Goal: Task Accomplishment & Management: Manage account settings

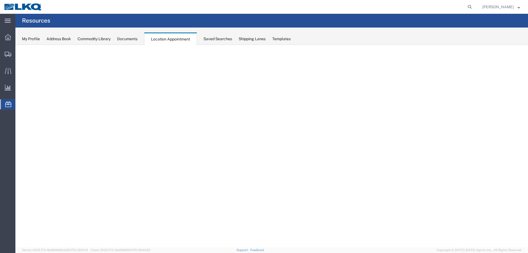
select select "27634"
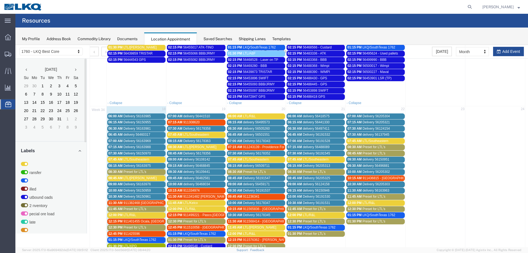
scroll to position [229, 0]
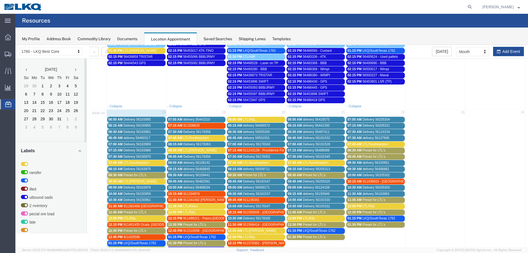
click at [185, 138] on span "LTL/Southeastern" at bounding box center [196, 138] width 26 height 4
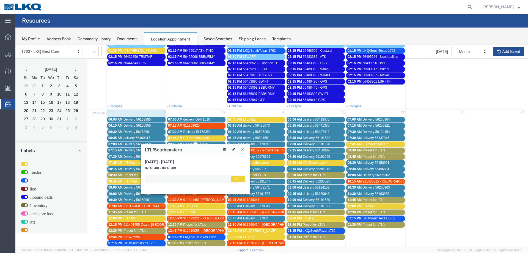
click at [233, 148] on icon at bounding box center [233, 149] width 3 height 4
select select "1"
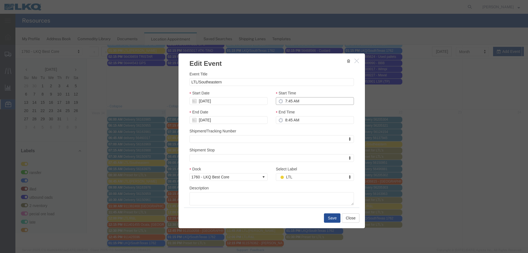
click at [292, 99] on input "7:45 AM" at bounding box center [315, 101] width 78 height 8
type input "6:00 AM"
drag, startPoint x: 299, startPoint y: 101, endPoint x: 291, endPoint y: 154, distance: 53.0
click at [292, 153] on div "Shipment Stop Shipment Stop Shipment Stop" at bounding box center [271, 154] width 164 height 15
click at [333, 219] on button "Save" at bounding box center [332, 217] width 16 height 9
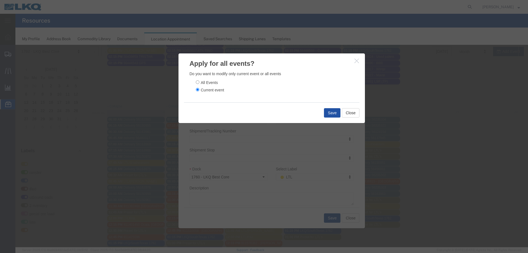
click at [333, 112] on button "Save" at bounding box center [332, 112] width 16 height 9
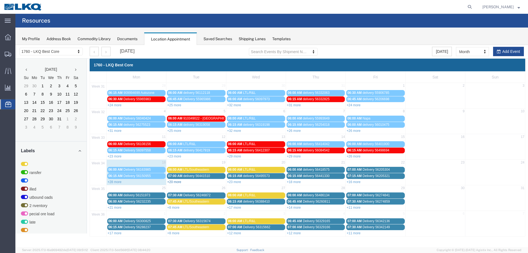
click at [175, 182] on link "+20 more" at bounding box center [174, 182] width 14 height 4
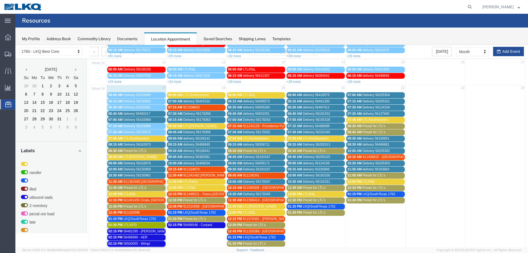
scroll to position [82, 0]
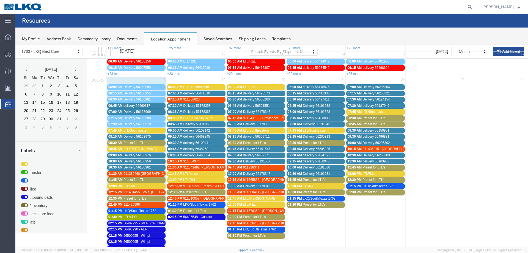
click at [199, 193] on span "Preset for LTL's" at bounding box center [194, 192] width 23 height 4
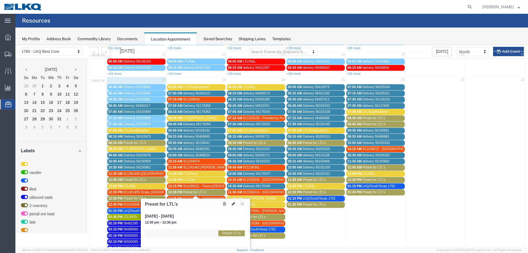
click at [231, 204] on button at bounding box center [233, 204] width 8 height 6
select select "1"
select select "420"
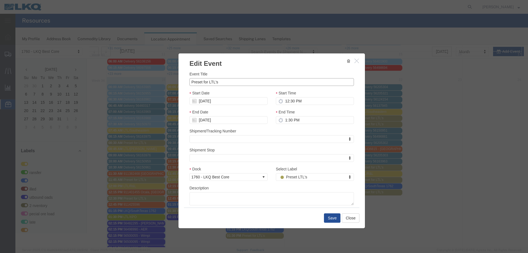
drag, startPoint x: 199, startPoint y: 82, endPoint x: 143, endPoint y: 81, distance: 56.1
click at [144, 81] on div "Edit Event Event Title Preset for LTL's Start Date [DATE] Start Time 12:30 PM E…" at bounding box center [271, 146] width 512 height 202
type input "LTL/XPO"
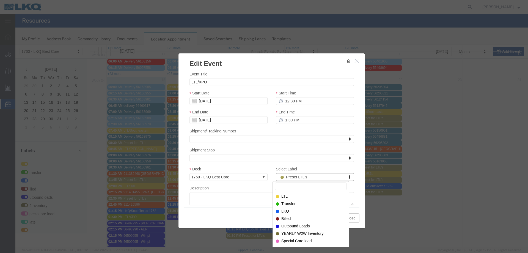
drag, startPoint x: 314, startPoint y: 180, endPoint x: 312, endPoint y: 182, distance: 2.9
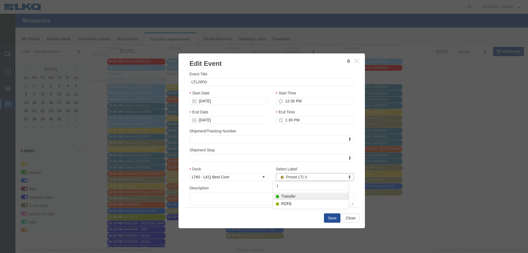
type input "f"
select select "180"
click at [332, 217] on button "Save" at bounding box center [332, 217] width 16 height 9
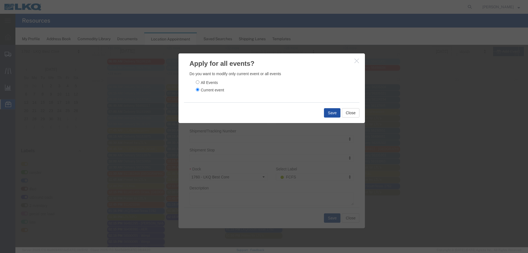
click at [336, 111] on button "Save" at bounding box center [332, 112] width 16 height 9
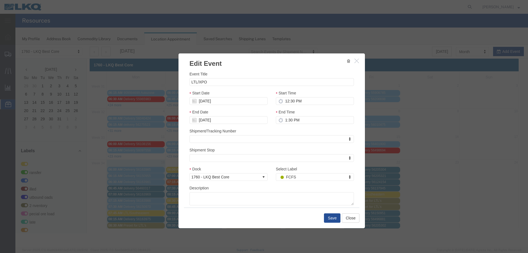
scroll to position [0, 0]
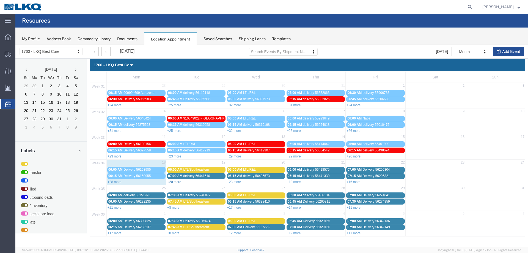
click at [174, 183] on link "+20 more" at bounding box center [174, 182] width 14 height 4
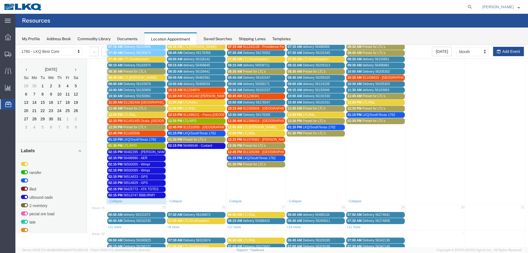
scroll to position [168, 0]
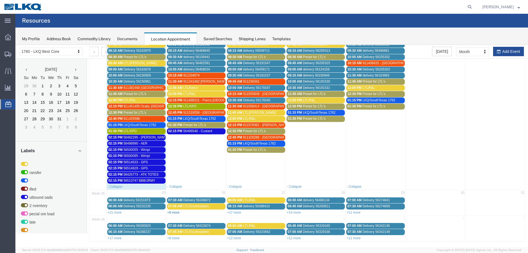
click at [176, 212] on link "+8 more" at bounding box center [173, 212] width 12 height 4
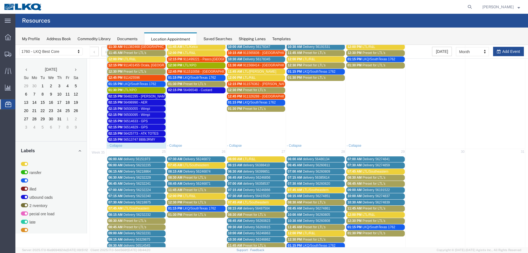
scroll to position [298, 0]
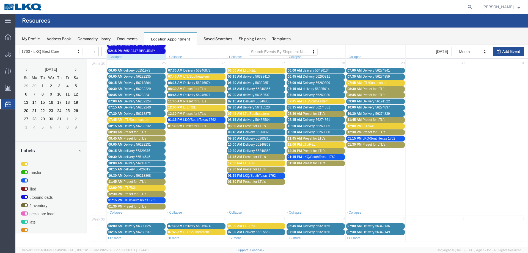
click at [191, 125] on span "Preset for LTL's" at bounding box center [194, 126] width 23 height 4
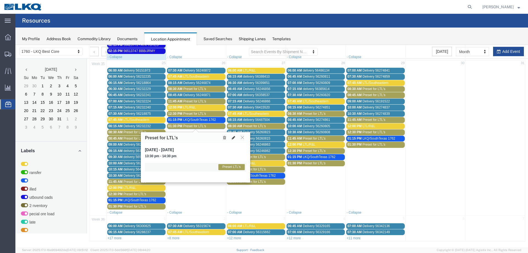
click at [232, 136] on icon at bounding box center [233, 137] width 3 height 4
select select "1"
select select "420"
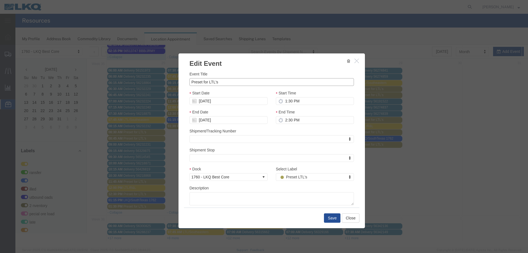
drag, startPoint x: 222, startPoint y: 84, endPoint x: 186, endPoint y: 82, distance: 36.3
click at [186, 82] on div "Event Title Preset for LTL's Start Date [DATE] Start Time 1:30 PM End Date [DAT…" at bounding box center [271, 137] width 186 height 139
type input "LTL/XPO"
type input "f"
select select "180"
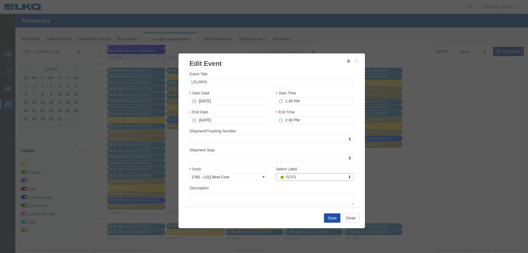
click at [329, 219] on button "Save" at bounding box center [332, 217] width 16 height 9
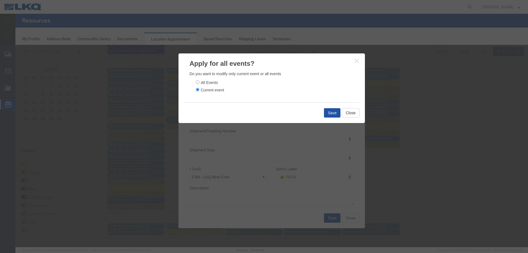
click at [332, 113] on button "Save" at bounding box center [332, 112] width 16 height 9
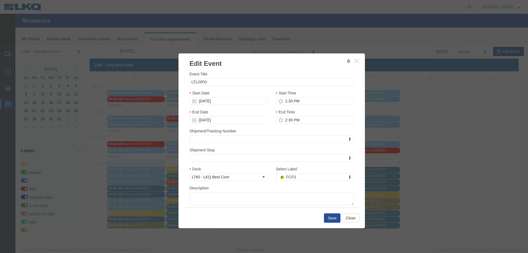
scroll to position [0, 0]
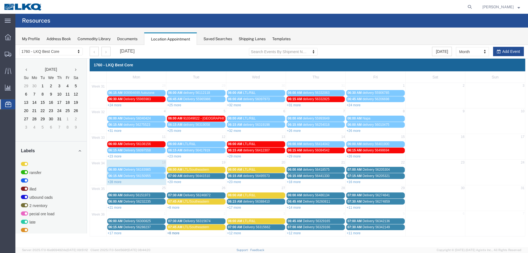
click at [173, 233] on link "+8 more" at bounding box center [173, 233] width 12 height 4
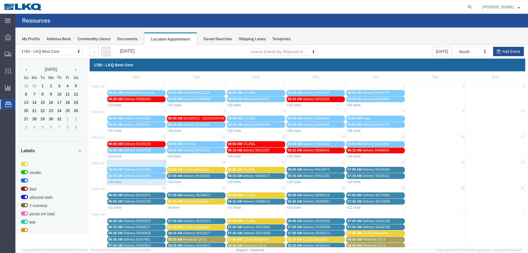
click at [106, 52] on icon "button" at bounding box center [105, 52] width 1 height 4
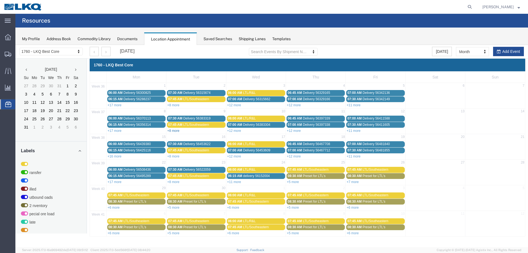
click at [175, 129] on link "+8 more" at bounding box center [173, 131] width 12 height 4
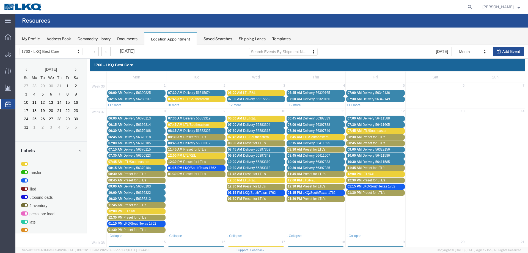
click at [209, 135] on div "08:30 AM Preset for LTL's" at bounding box center [196, 137] width 56 height 4
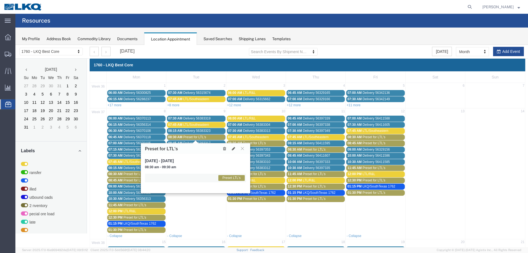
click at [225, 147] on icon at bounding box center [224, 148] width 3 height 4
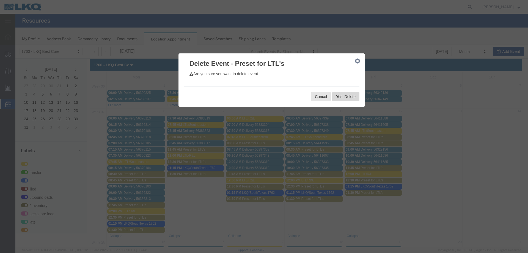
click at [344, 93] on button "Yes, Delete" at bounding box center [345, 96] width 27 height 9
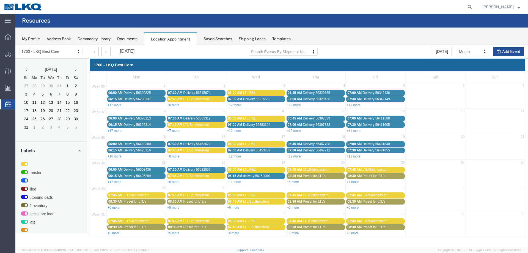
click at [171, 129] on link "+7 more" at bounding box center [173, 131] width 12 height 4
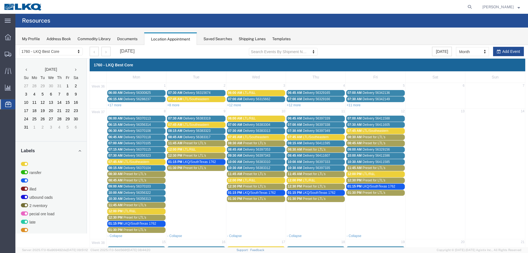
click at [195, 124] on span "LTL/Southeastern" at bounding box center [196, 125] width 26 height 4
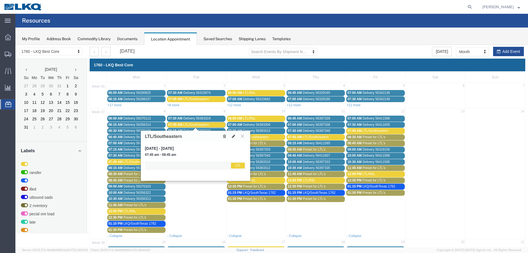
click at [224, 136] on icon at bounding box center [224, 136] width 3 height 4
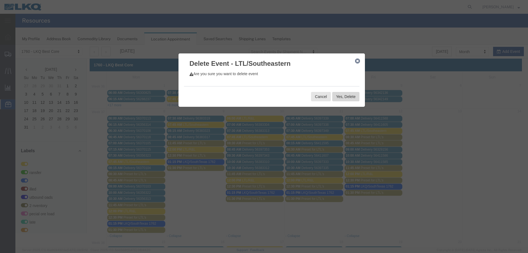
click at [345, 93] on button "Yes, Delete" at bounding box center [345, 96] width 27 height 9
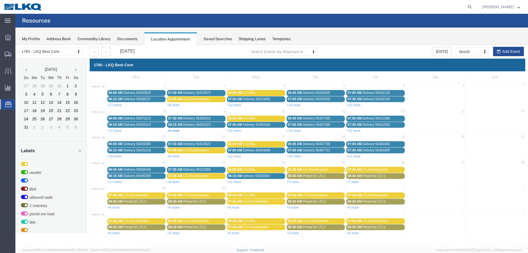
click at [176, 130] on link "+6 more" at bounding box center [173, 131] width 12 height 4
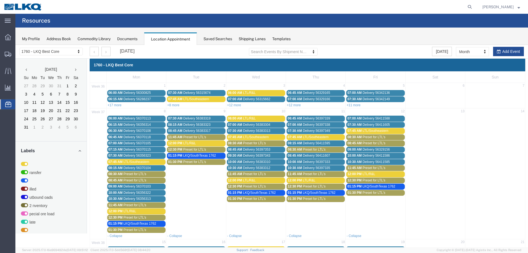
click at [193, 137] on span "Preset for LTL's" at bounding box center [194, 137] width 23 height 4
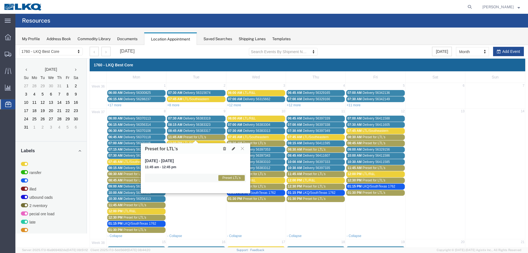
click at [221, 147] on button at bounding box center [224, 148] width 7 height 6
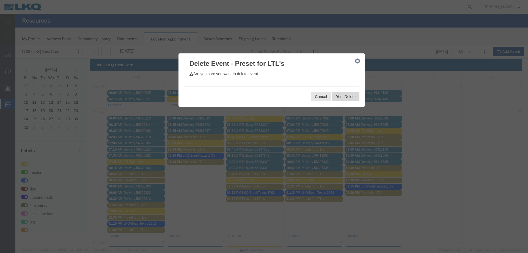
click at [346, 99] on button "Yes, Delete" at bounding box center [345, 96] width 27 height 9
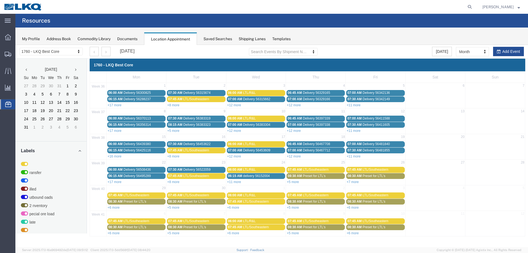
click at [176, 127] on link "08:15 AM Delivery 56383323" at bounding box center [196, 125] width 58 height 6
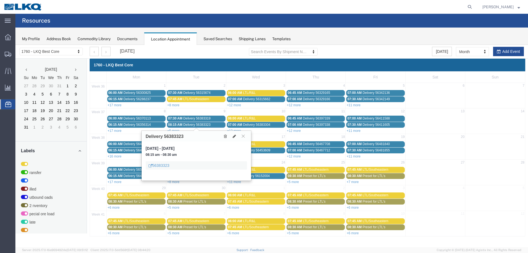
click at [176, 127] on link "08:15 AM Delivery 56383323" at bounding box center [196, 125] width 58 height 6
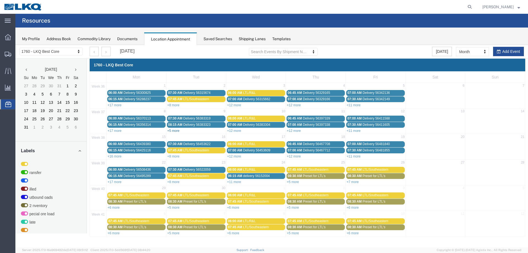
click at [176, 132] on link "+5 more" at bounding box center [173, 131] width 12 height 4
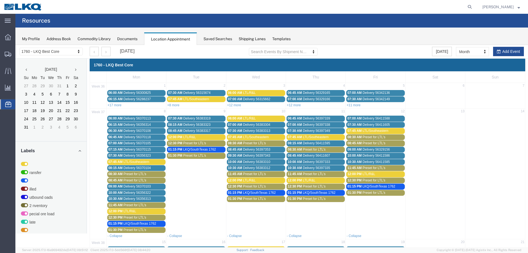
click at [190, 142] on span "Preset for LTL's" at bounding box center [194, 143] width 23 height 4
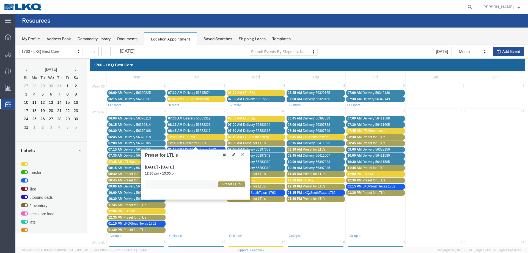
click at [224, 155] on icon at bounding box center [224, 154] width 3 height 4
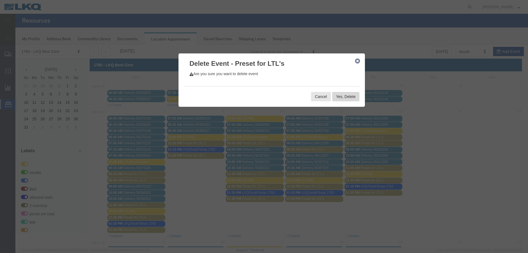
click at [335, 98] on button "Yes, Delete" at bounding box center [345, 96] width 27 height 9
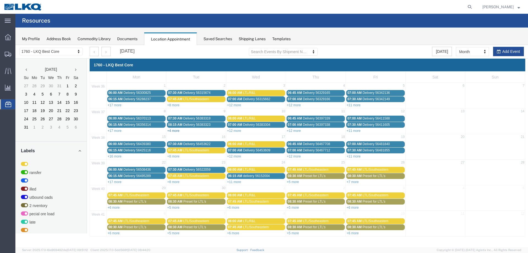
click at [175, 130] on link "+4 more" at bounding box center [173, 131] width 12 height 4
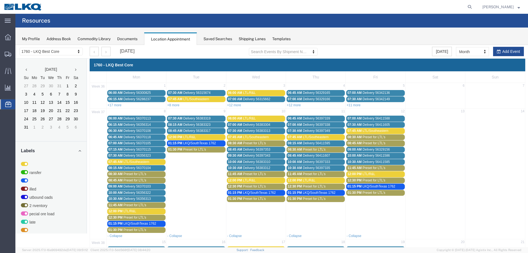
click at [188, 138] on span "LTL/R&L" at bounding box center [189, 137] width 13 height 4
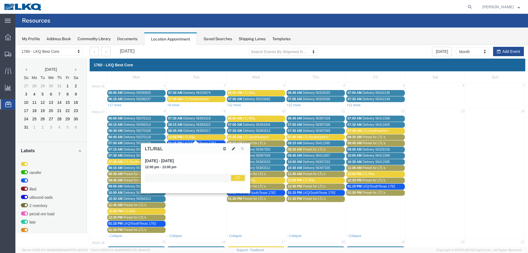
click at [225, 149] on icon at bounding box center [224, 148] width 3 height 4
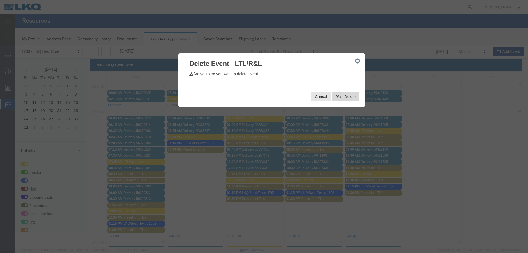
click at [349, 99] on button "Yes, Delete" at bounding box center [345, 96] width 27 height 9
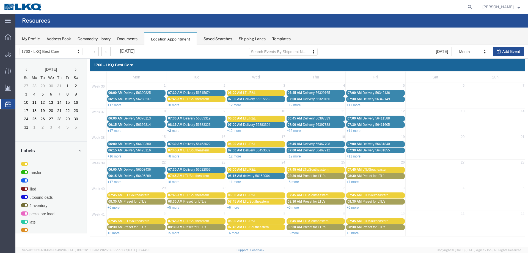
click at [176, 130] on link "+3 more" at bounding box center [173, 131] width 12 height 4
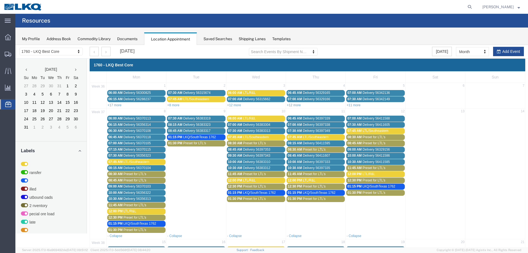
click at [185, 142] on span "Preset for LTL's" at bounding box center [194, 143] width 23 height 4
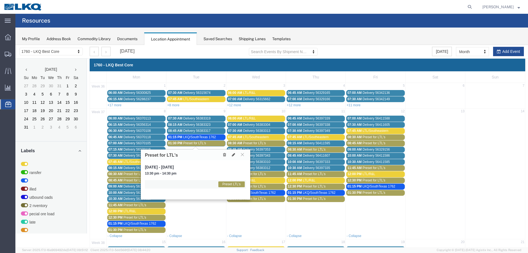
click at [224, 153] on icon at bounding box center [224, 154] width 3 height 4
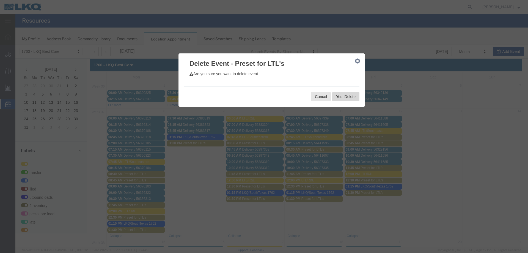
click at [344, 97] on button "Yes, Delete" at bounding box center [345, 96] width 27 height 9
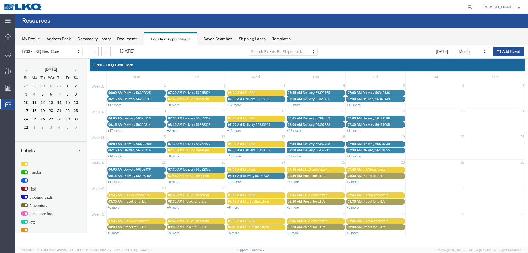
click at [176, 130] on link "+2 more" at bounding box center [173, 131] width 12 height 4
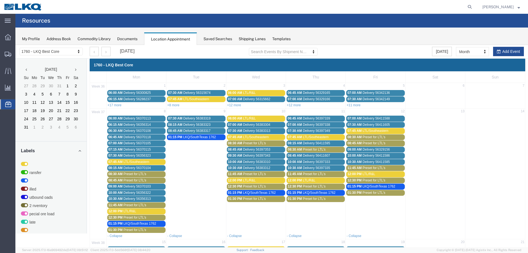
click at [207, 136] on span "LKQ/SouthTexas 1762" at bounding box center [199, 137] width 33 height 4
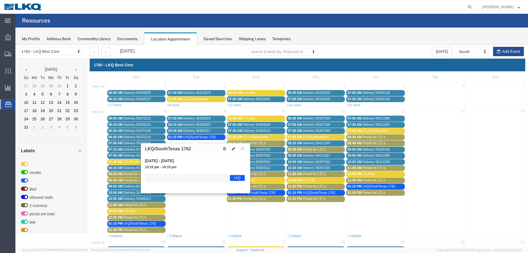
click at [224, 148] on icon at bounding box center [224, 148] width 3 height 4
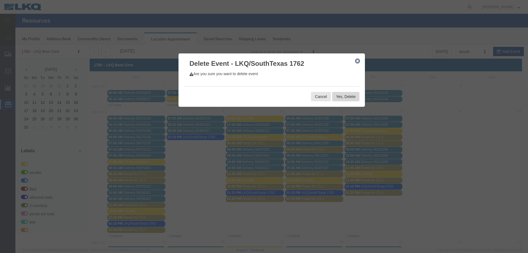
drag, startPoint x: 331, startPoint y: 100, endPoint x: 340, endPoint y: 97, distance: 9.4
click at [340, 97] on button "Yes, Delete" at bounding box center [345, 96] width 27 height 9
click at [340, 97] on div at bounding box center [271, 146] width 512 height 202
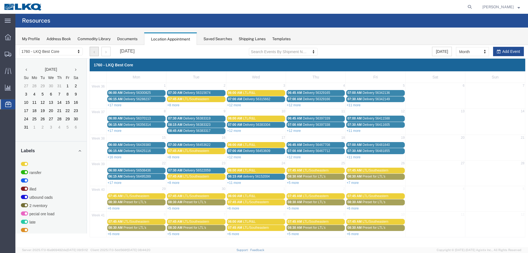
click at [96, 51] on button "button" at bounding box center [94, 51] width 9 height 9
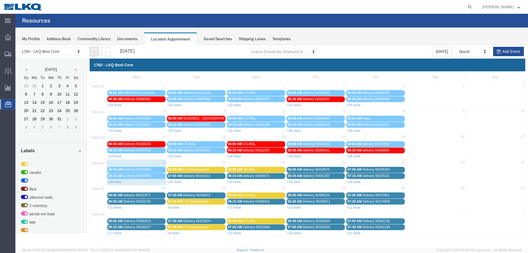
click at [92, 49] on button "button" at bounding box center [94, 51] width 9 height 9
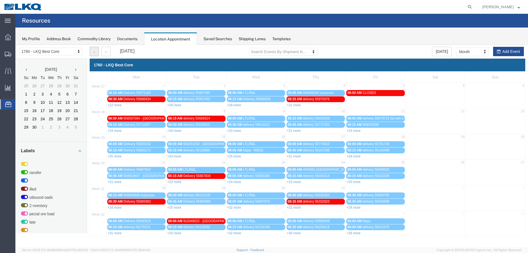
click at [368, 94] on span "CLOSED" at bounding box center [368, 93] width 13 height 4
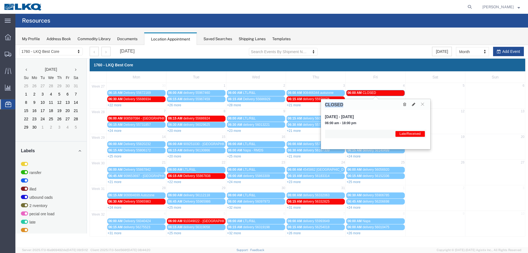
drag, startPoint x: 347, startPoint y: 106, endPoint x: 324, endPoint y: 106, distance: 23.1
click at [324, 106] on div "CLOSED" at bounding box center [375, 104] width 109 height 11
click at [96, 51] on button "button" at bounding box center [94, 51] width 9 height 9
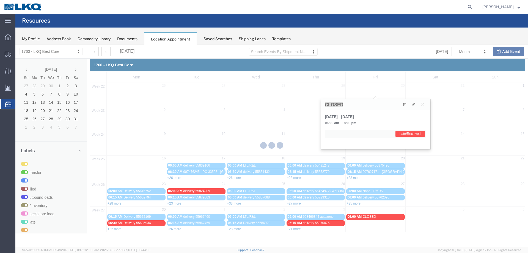
click at [95, 51] on div at bounding box center [271, 146] width 512 height 202
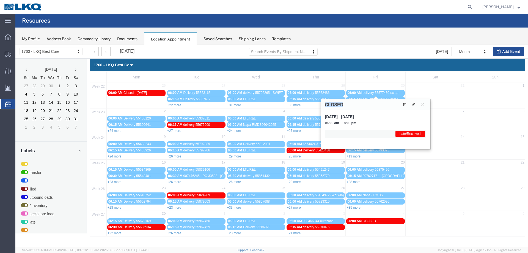
click at [422, 104] on icon at bounding box center [422, 103] width 3 height 3
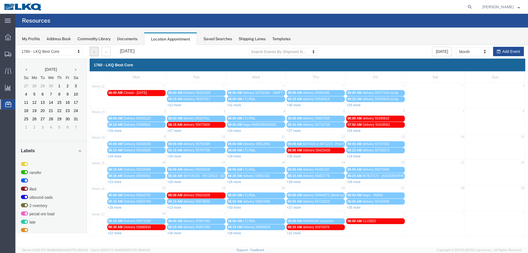
click at [95, 50] on icon "button" at bounding box center [93, 52] width 1 height 4
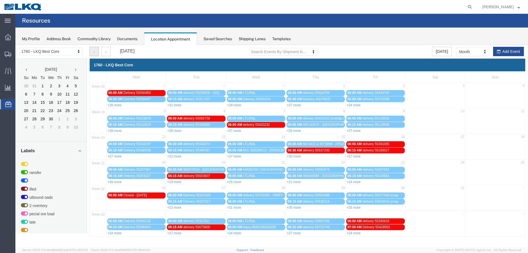
click at [147, 196] on span "Closed - [DATE]" at bounding box center [134, 195] width 23 height 4
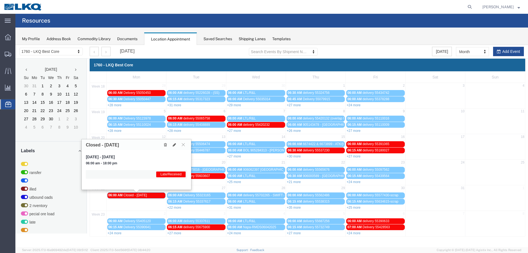
drag, startPoint x: 135, startPoint y: 144, endPoint x: 85, endPoint y: 143, distance: 49.7
click at [85, 143] on div "Closed - [DATE]" at bounding box center [136, 144] width 109 height 11
copy h3 "Closed - [DATE]"
click at [110, 51] on button "button" at bounding box center [105, 51] width 9 height 9
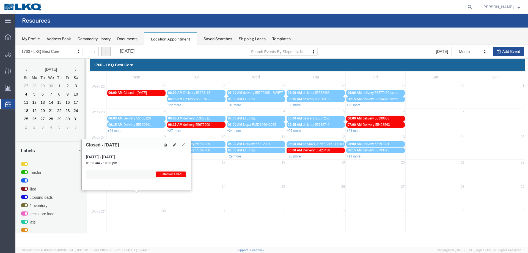
click at [110, 51] on div at bounding box center [271, 146] width 512 height 202
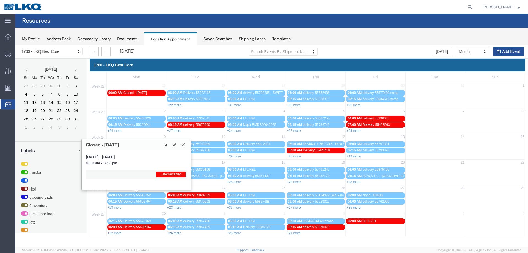
click at [183, 144] on icon at bounding box center [183, 144] width 3 height 3
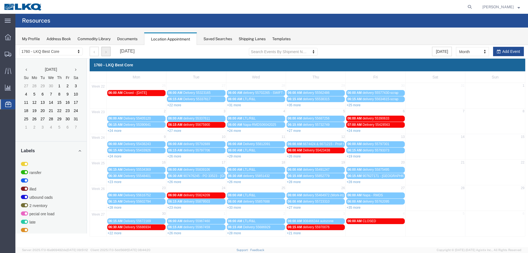
click at [109, 53] on button "button" at bounding box center [105, 51] width 9 height 9
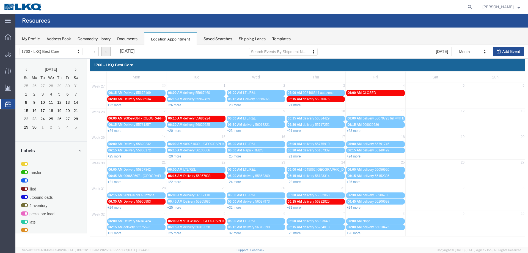
click at [105, 52] on button "button" at bounding box center [105, 51] width 9 height 9
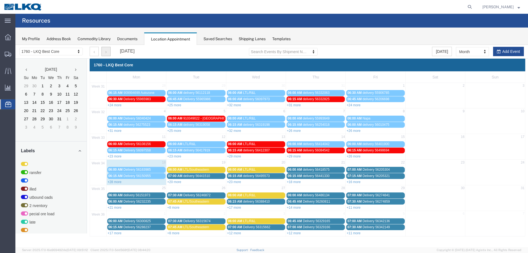
click at [107, 52] on button "button" at bounding box center [105, 51] width 9 height 9
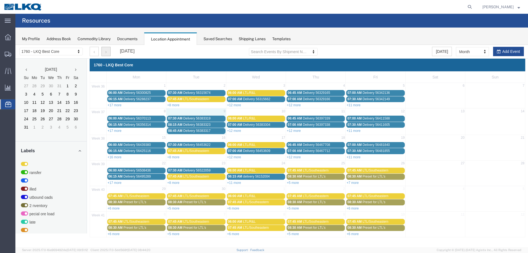
click at [210, 111] on td "9" at bounding box center [196, 111] width 60 height 7
select select "1"
select select
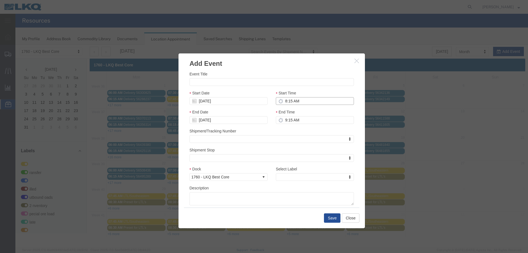
click at [295, 102] on input "8:15 AM" at bounding box center [315, 101] width 78 height 8
type input "5:00 AM"
click at [218, 84] on input "Event Title" at bounding box center [271, 82] width 164 height 8
paste input "Closed - [DATE]"
type input "Closed - [DATE]"
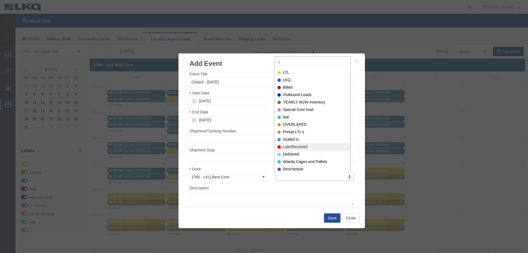
type input "l"
select select "160"
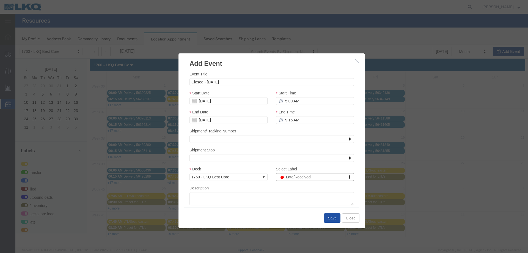
click at [328, 216] on button "Save" at bounding box center [332, 217] width 16 height 9
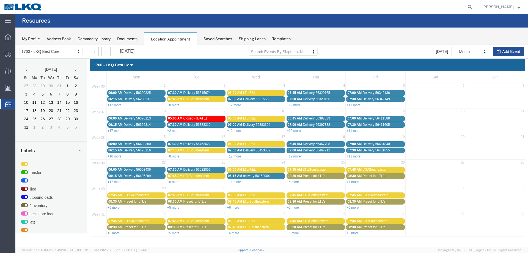
click at [235, 131] on link "+12 more" at bounding box center [234, 131] width 14 height 4
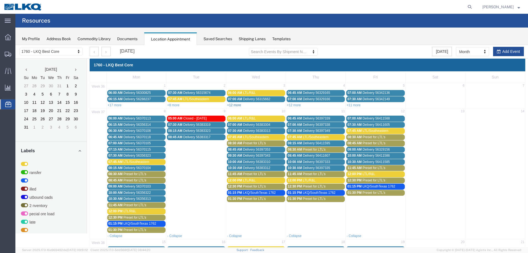
click at [234, 104] on link "+12 more" at bounding box center [234, 105] width 14 height 4
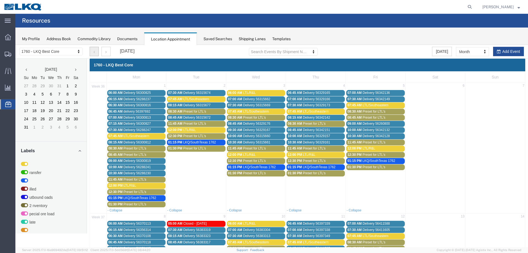
click at [91, 51] on button "button" at bounding box center [94, 51] width 9 height 9
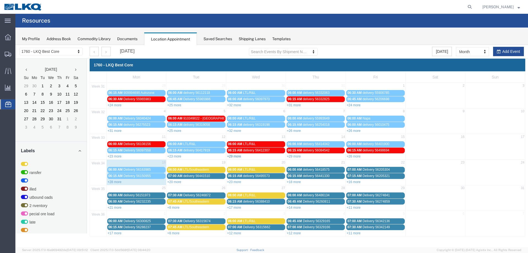
click at [236, 157] on link "+29 more" at bounding box center [234, 156] width 14 height 4
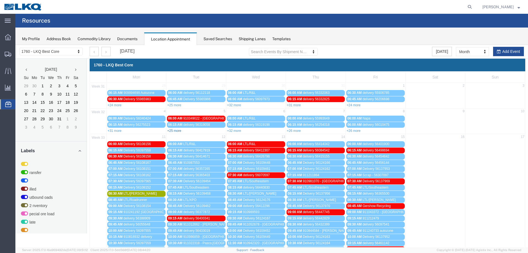
click at [174, 130] on link "+25 more" at bounding box center [174, 131] width 14 height 4
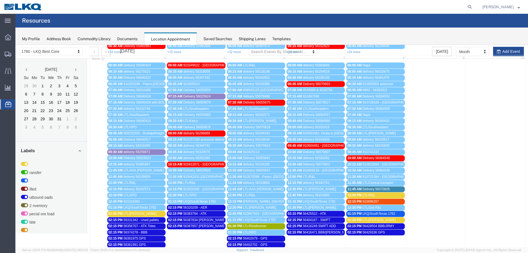
scroll to position [110, 0]
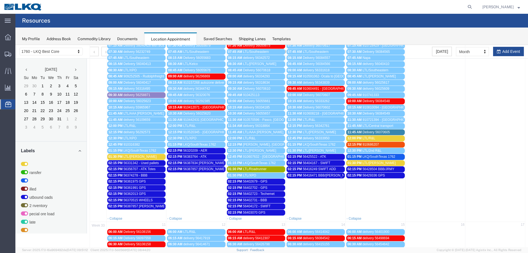
click at [273, 205] on div "02:15 PM 56404172 - SWIFT" at bounding box center [256, 206] width 56 height 4
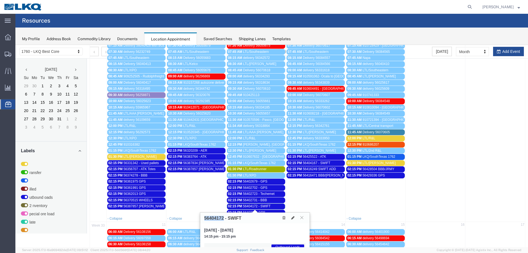
drag, startPoint x: 223, startPoint y: 218, endPoint x: 205, endPoint y: 218, distance: 18.1
click at [205, 218] on h3 "56404172 - SWIFT" at bounding box center [222, 217] width 37 height 5
copy h3 "56404172"
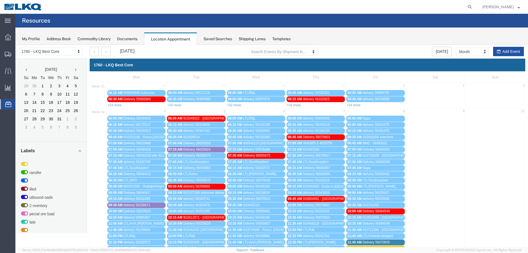
click at [504, 48] on button "Add Event" at bounding box center [508, 51] width 31 height 9
select select
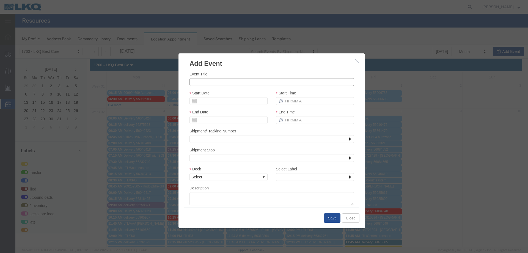
click at [228, 85] on input "Event Title" at bounding box center [271, 82] width 164 height 8
paste input "56522423"
type input "56522423 - SWIFT"
click at [232, 101] on input "Start Date" at bounding box center [228, 101] width 78 height 8
click at [195, 110] on th at bounding box center [193, 110] width 8 height 8
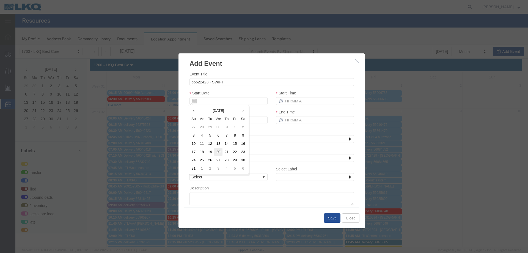
click at [221, 151] on td "20" at bounding box center [218, 152] width 8 height 8
click at [285, 104] on input "Start Time" at bounding box center [315, 101] width 78 height 8
type input "215p"
click at [221, 181] on select "Select 1760 - LKQ Best Core 1760 - Outbound Loads" at bounding box center [228, 177] width 78 height 8
select select "1"
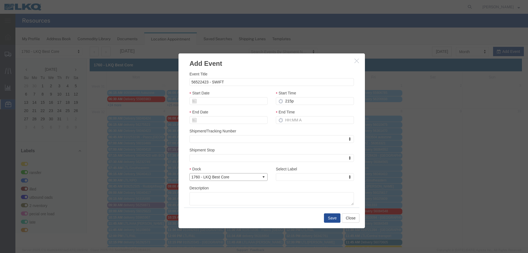
click at [189, 173] on select "Select 1760 - LKQ Best Core 1760 - Outbound Loads" at bounding box center [228, 177] width 78 height 8
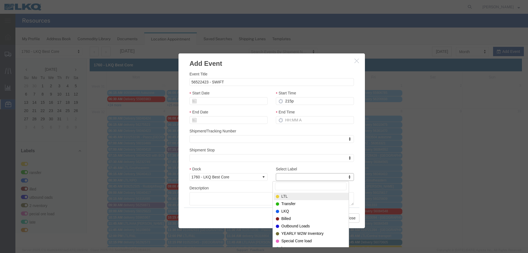
drag, startPoint x: 273, startPoint y: 177, endPoint x: 286, endPoint y: 181, distance: 13.6
select select "80"
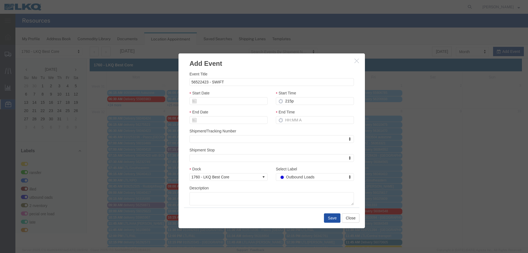
click at [337, 213] on button "Save" at bounding box center [332, 217] width 16 height 9
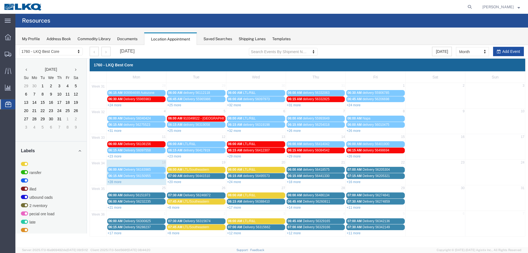
click at [508, 50] on button "Add Event" at bounding box center [508, 51] width 31 height 9
select select
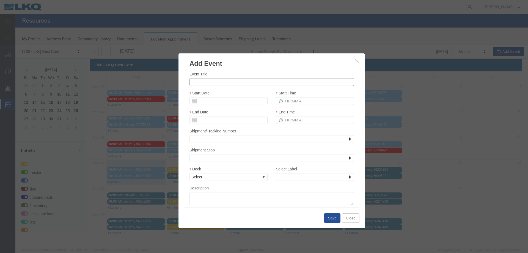
click at [216, 80] on input "Event Title" at bounding box center [271, 82] width 164 height 8
paste input "56522430"
type input "56522430 - SWIFT"
click at [207, 100] on input "Start Date" at bounding box center [228, 101] width 78 height 8
click at [225, 152] on td "21" at bounding box center [226, 152] width 8 height 8
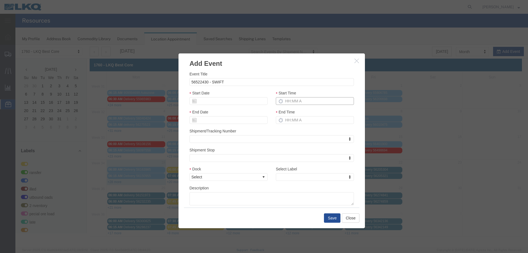
click at [308, 100] on input "Start Time" at bounding box center [315, 101] width 78 height 8
type input "215p"
drag, startPoint x: 231, startPoint y: 177, endPoint x: 227, endPoint y: 181, distance: 5.1
click at [231, 177] on select "Select 1760 - LKQ Best Core 1760 - Outbound Loads" at bounding box center [228, 177] width 78 height 8
select select "1"
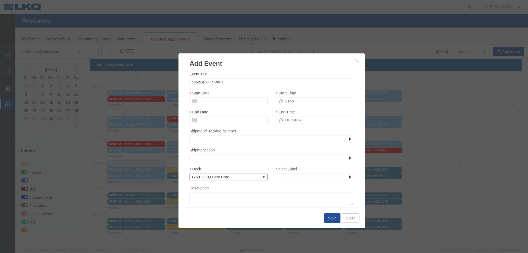
click at [189, 173] on select "Select 1760 - LKQ Best Core 1760 - Outbound Loads" at bounding box center [228, 177] width 78 height 8
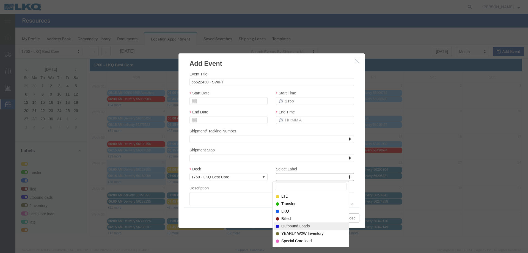
select select "80"
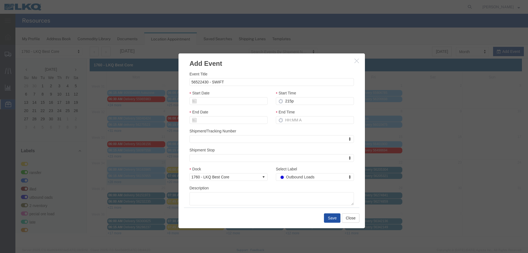
click at [332, 217] on button "Save" at bounding box center [332, 217] width 16 height 9
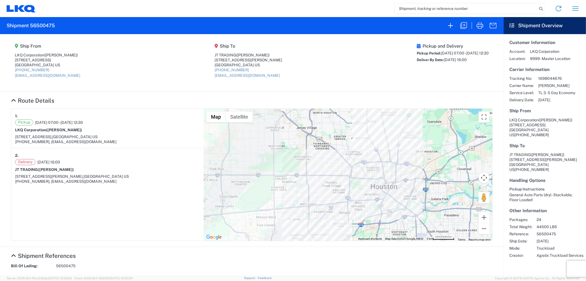
click at [447, 18] on agx-form-header "Shipment 56500475" at bounding box center [252, 25] width 504 height 17
click at [437, 8] on input "search" at bounding box center [466, 8] width 142 height 10
paste input "56404172"
type input "56404172"
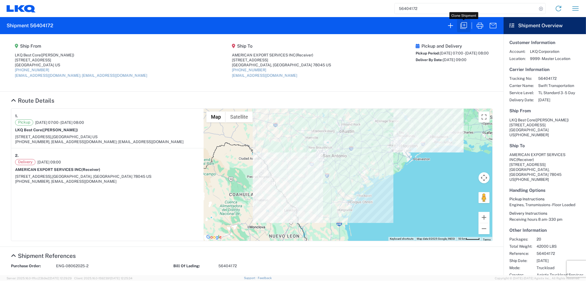
click at [462, 24] on icon "button" at bounding box center [463, 25] width 7 height 7
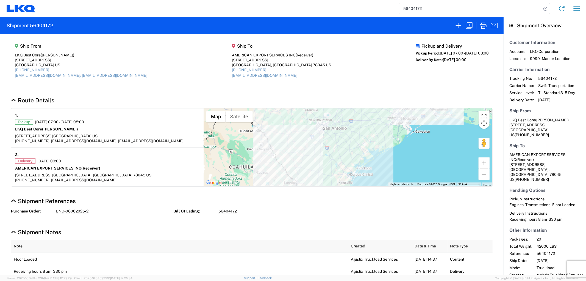
select select "STDV"
select select "FULL"
select select "US"
select select "LBS"
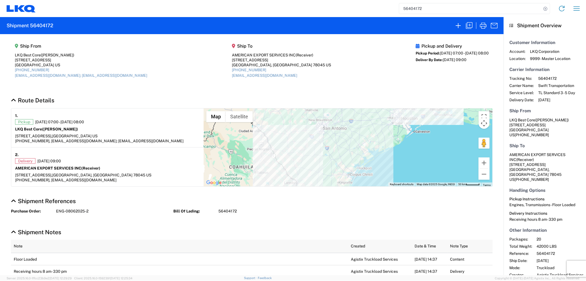
select select "IN"
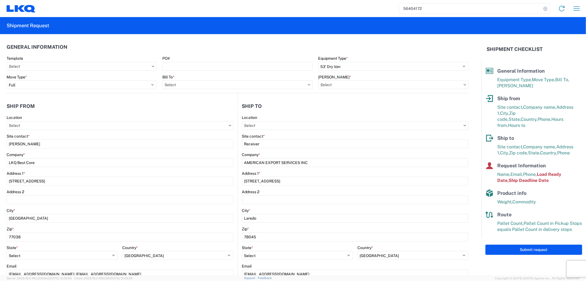
type input "1760 - LKQ Best Core"
type input "1760-6300-66000-0000 - 1760 Freight Out"
type input "1760 - LKQ Best Core"
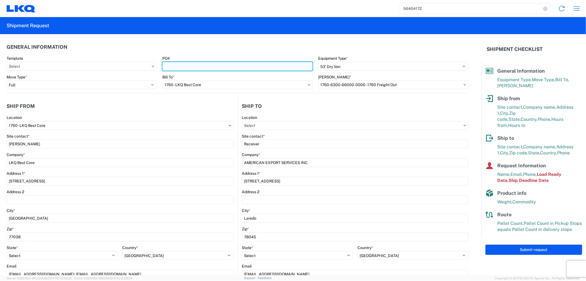
click at [190, 64] on input "PO#" at bounding box center [237, 66] width 150 height 9
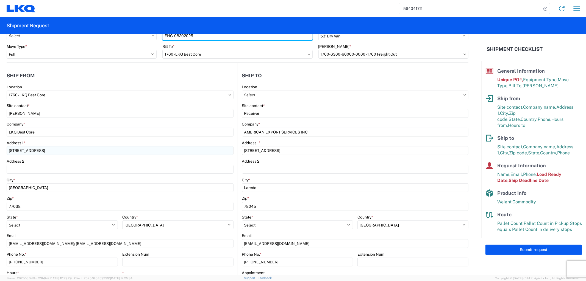
scroll to position [61, 0]
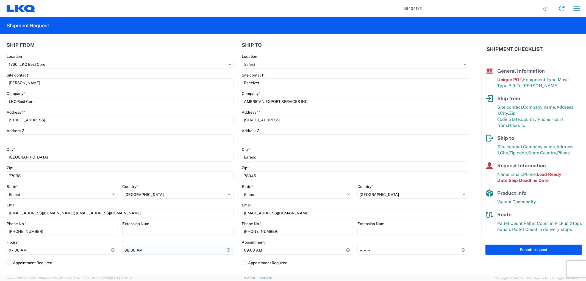
type input "ENG-08202025"
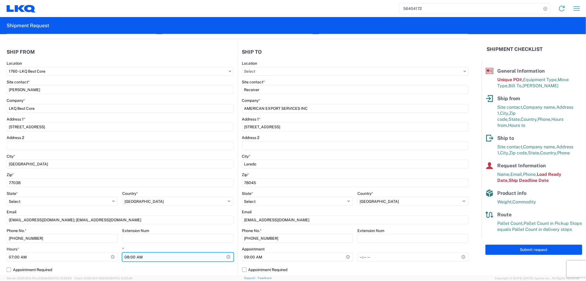
scroll to position [68, 0]
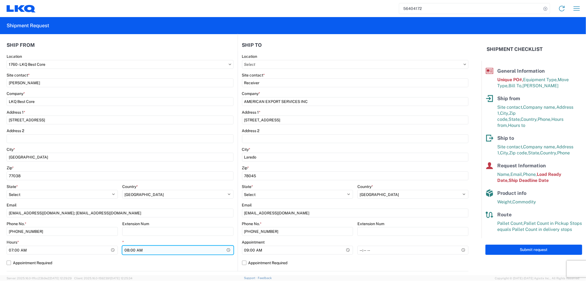
click at [141, 249] on input "08:00:00" at bounding box center [177, 249] width 111 height 9
click at [127, 249] on input "08:00:00" at bounding box center [177, 249] width 111 height 9
type input "11:00"
click at [166, 261] on label "Appointment Required" at bounding box center [120, 262] width 227 height 9
click at [0, 0] on input "Appointment Required" at bounding box center [0, 0] width 0 height 0
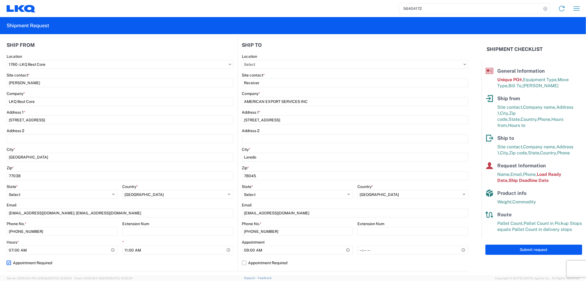
select select "US"
click at [32, 262] on label "Appointment Required" at bounding box center [120, 262] width 227 height 9
click at [0, 0] on input "Appointment Required" at bounding box center [0, 0] width 0 height 0
select select "TX"
select select "US"
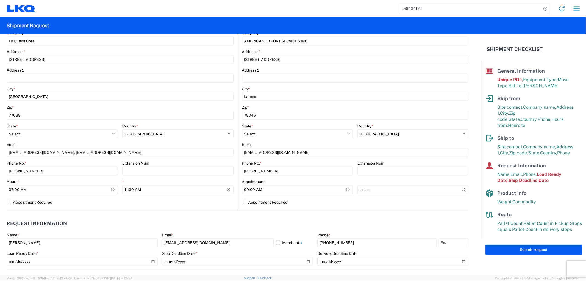
scroll to position [129, 0]
click at [245, 188] on input "09:00:00" at bounding box center [297, 188] width 111 height 9
click at [196, 204] on label "Appointment Required" at bounding box center [120, 201] width 227 height 9
click at [0, 0] on input "Appointment Required" at bounding box center [0, 0] width 0 height 0
select select "TX"
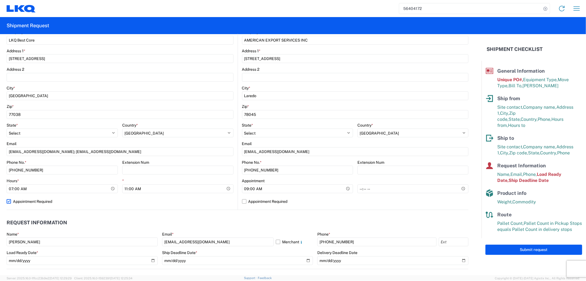
select select "US"
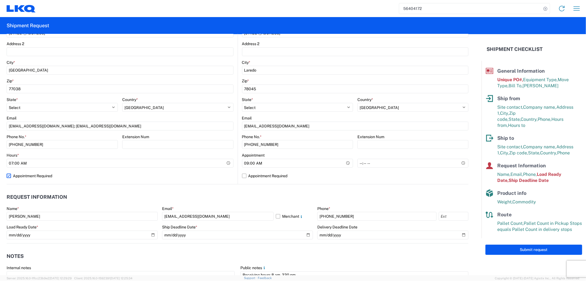
scroll to position [190, 0]
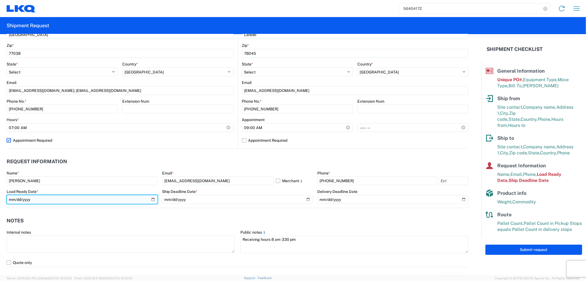
click at [151, 199] on input "2025-08-07" at bounding box center [82, 199] width 151 height 9
type input "2025-08-20"
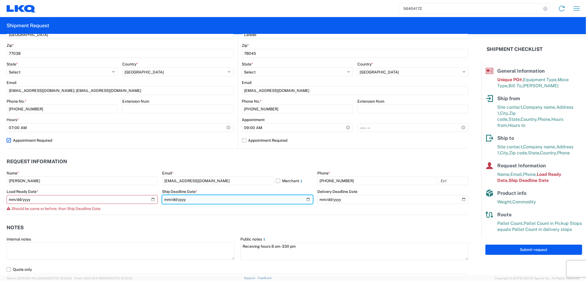
click at [304, 199] on input "2025-08-07" at bounding box center [237, 199] width 151 height 9
type input "2025-08-20"
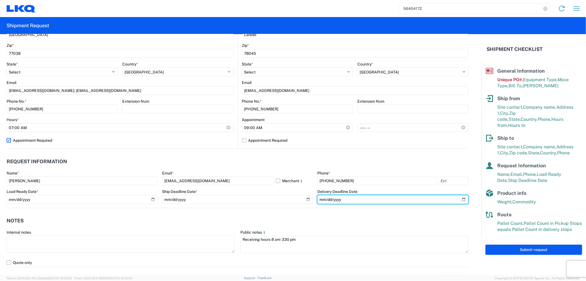
click at [460, 199] on input "2025-08-08" at bounding box center [392, 199] width 151 height 9
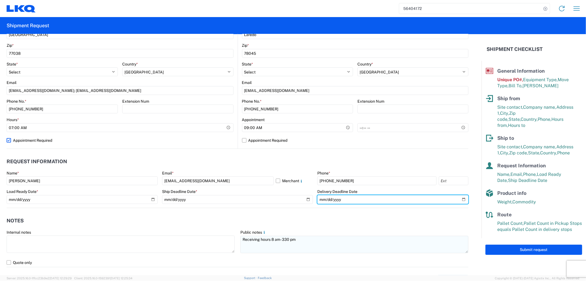
type input "2025-08-21"
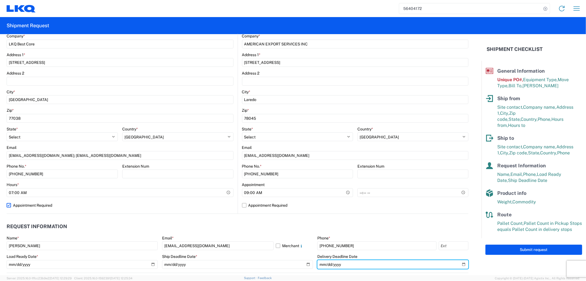
scroll to position [129, 0]
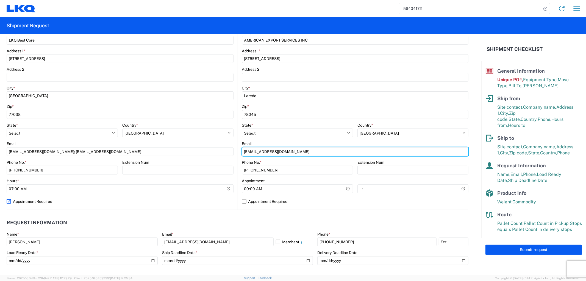
drag, startPoint x: 290, startPoint y: 152, endPoint x: 157, endPoint y: 157, distance: 132.8
click at [157, 157] on div "Ship from 1760 Location 1760 - LKQ Best Core Site contact * Alfredo Canales Com…" at bounding box center [238, 90] width 462 height 239
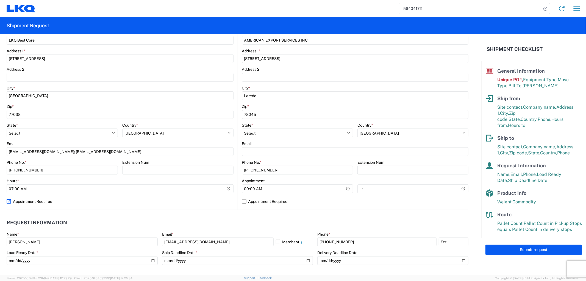
click at [503, 238] on div "Submit request" at bounding box center [534, 249] width 104 height 23
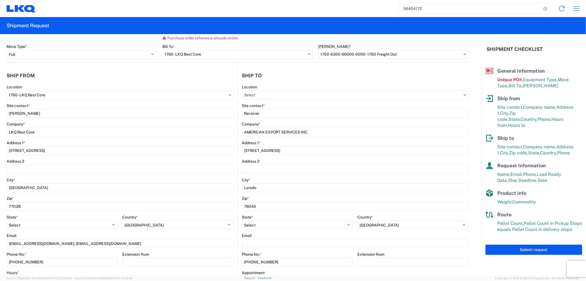
scroll to position [0, 0]
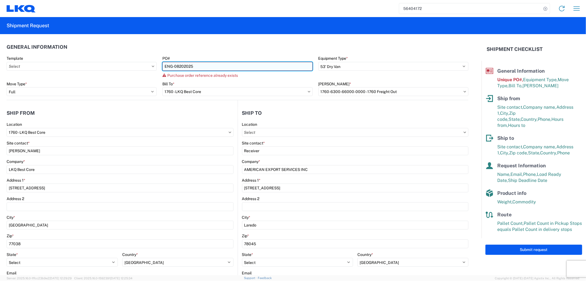
click at [202, 70] on input "ENG-08202025" at bounding box center [237, 66] width 150 height 9
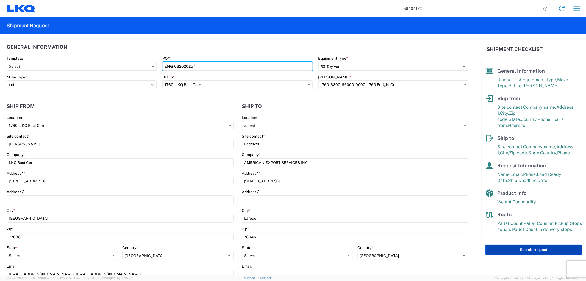
type input "ENG-08202025-1"
click at [521, 244] on button "Submit request" at bounding box center [534, 249] width 97 height 10
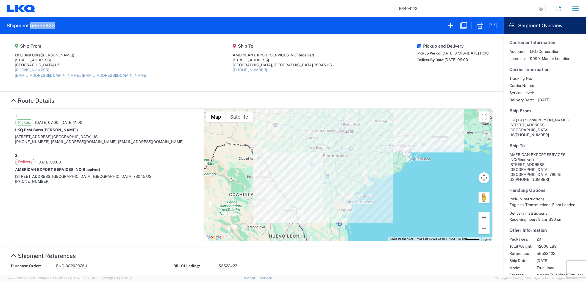
drag, startPoint x: 59, startPoint y: 26, endPoint x: 31, endPoint y: 24, distance: 27.8
click at [31, 24] on agx-form-header "Shipment 56522423" at bounding box center [252, 25] width 504 height 17
copy h2 "56522423"
click at [452, 26] on icon "button" at bounding box center [450, 25] width 9 height 9
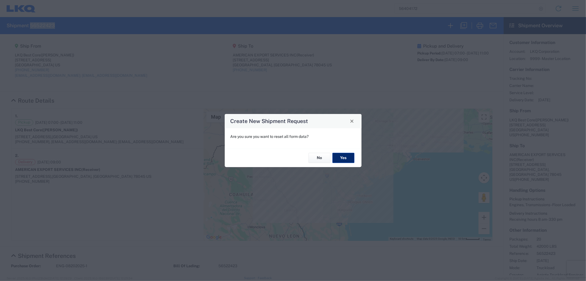
click at [347, 159] on button "Yes" at bounding box center [343, 158] width 22 height 10
select select "FULL"
select select "US"
select select "LBS"
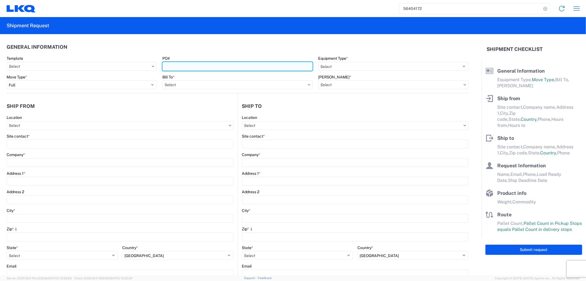
click at [192, 64] on input "PO#" at bounding box center [237, 66] width 150 height 9
type input "ENG-08212025-1"
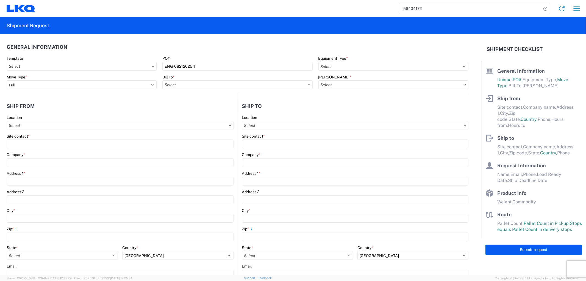
click at [456, 2] on div "56404172 Home Shipment request Shipment tracking" at bounding box center [310, 8] width 548 height 13
click at [440, 6] on input "56404172" at bounding box center [470, 8] width 142 height 10
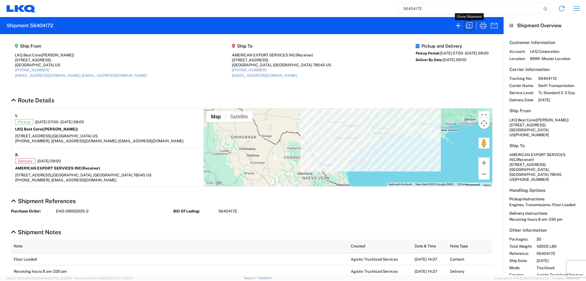
click at [468, 25] on icon "button" at bounding box center [469, 25] width 9 height 9
select select "FULL"
select select "LBS"
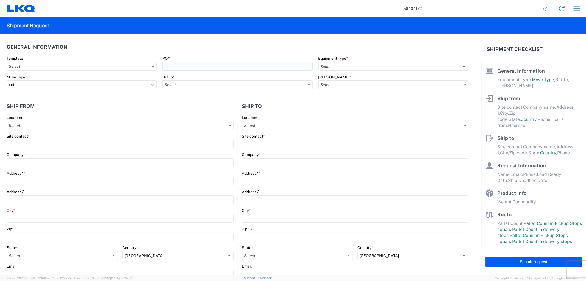
select select "STDV"
type input "Alfredo Canales"
type input "LKQ Best Core"
type input "1714 West Mount Houston Road"
type input "Houston"
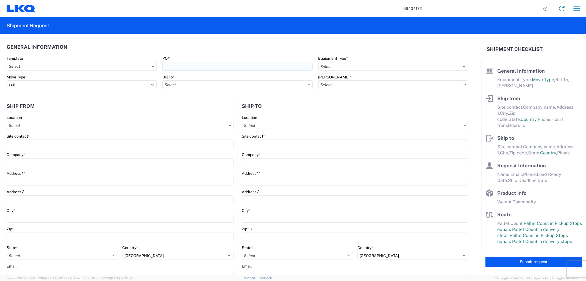
type input "77038"
type input "acgarcia@lkqcorp.com; oxdavila@lkqcorp.com"
type input "Receiver"
type input "AMERICAN EXPORT SERVICES INC"
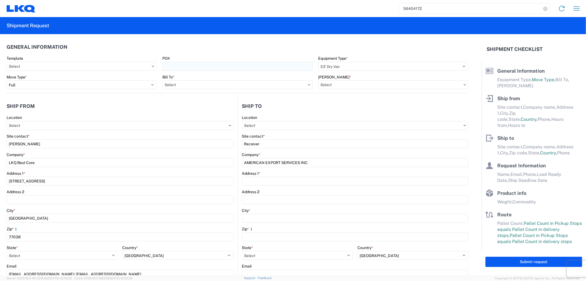
type input "417 NAFTA BLVD"
type input "Laredo"
type input "78045"
type input "mgutierrez@laser.com.mx"
type input "Alfredo Canales"
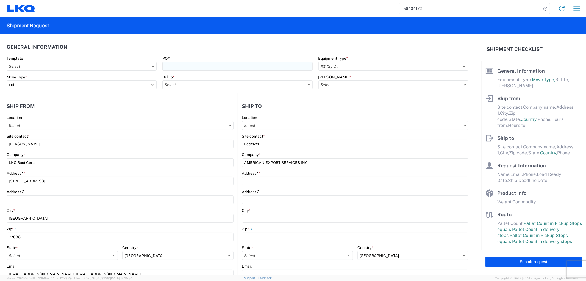
type input "acgarcia@lkqcorp.com"
type input "281-886-1028"
type input "2025-08-07"
type input "2025-08-08"
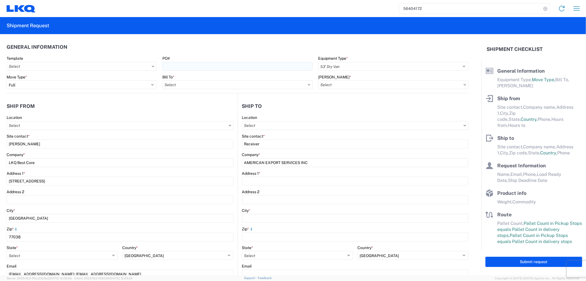
type textarea "Receiving hours 8 am- 330 pm"
type input "42000"
type input "Engines, Transmissions"
type input "20"
type input "0"
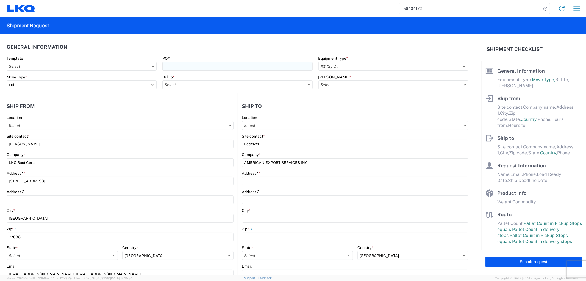
type input "20736"
select select "IN"
select select "TX"
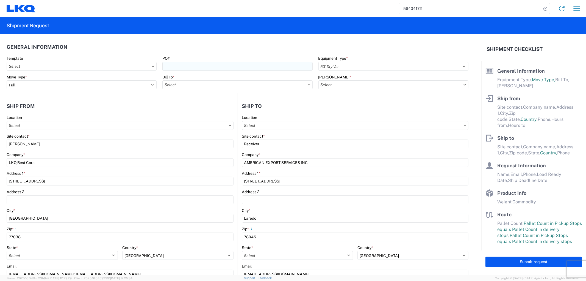
select select "US"
select select "TX"
select select "US"
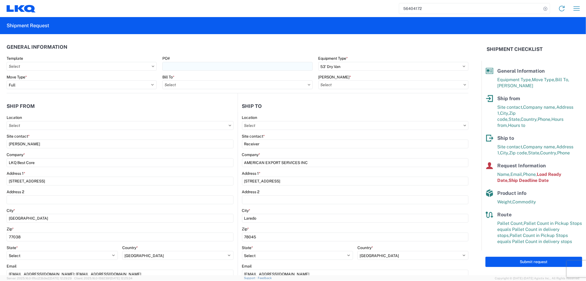
type input "1760 - LKQ Best Core"
type input "1760-6300-66000-0000 - 1760 Freight Out"
type input "1760 - LKQ Best Core"
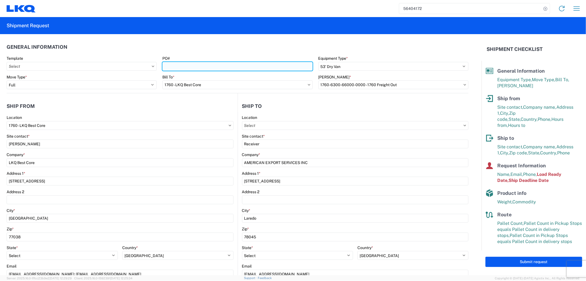
click at [194, 66] on input "PO#" at bounding box center [237, 66] width 150 height 9
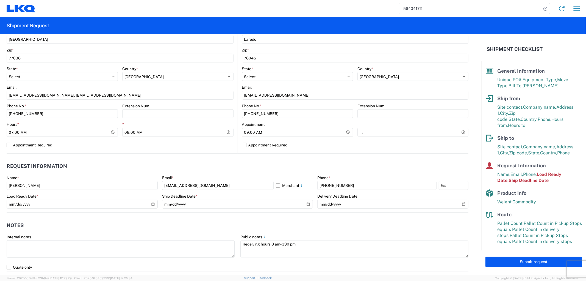
scroll to position [183, 0]
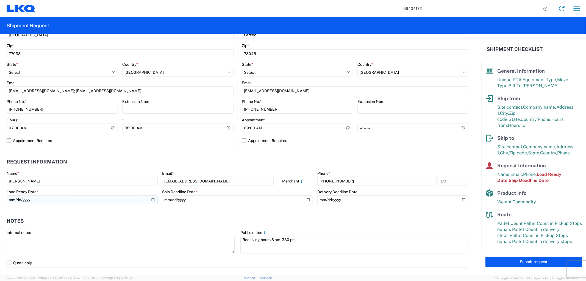
type input "ENG-08212025-01"
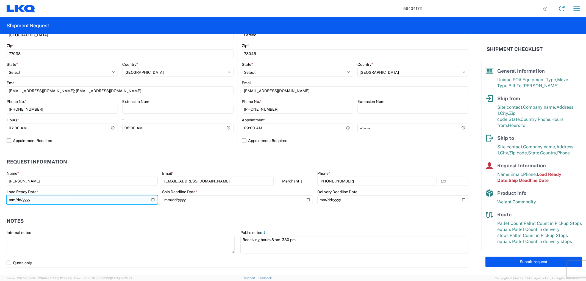
click at [149, 200] on input "2025-08-07" at bounding box center [82, 199] width 151 height 9
type input "2025-08-21"
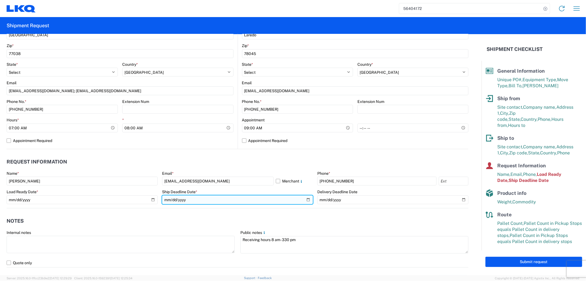
click at [304, 200] on input "2025-08-07" at bounding box center [237, 199] width 151 height 9
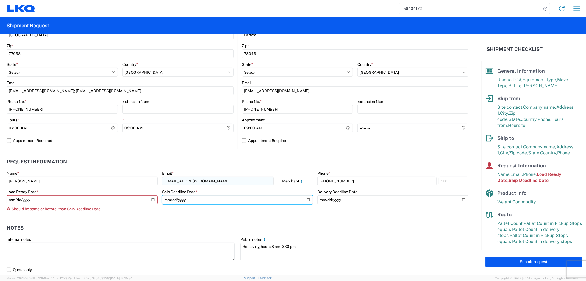
type input "2025-08-21"
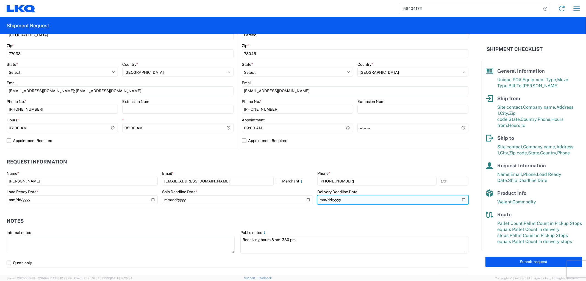
click at [457, 199] on input "2025-08-08" at bounding box center [392, 199] width 151 height 9
type input "2025-08-22"
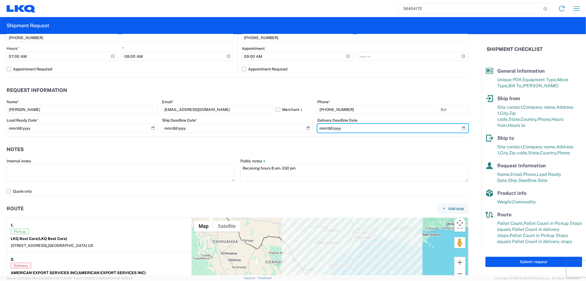
scroll to position [244, 0]
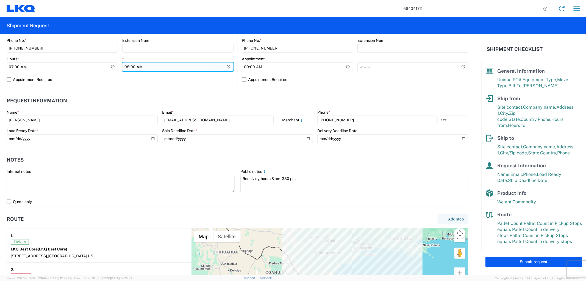
click at [128, 66] on input "08:00:00" at bounding box center [177, 66] width 111 height 9
type input "11:00"
click at [120, 70] on div "Hours * 07:00:00 * 11:00" at bounding box center [120, 65] width 227 height 19
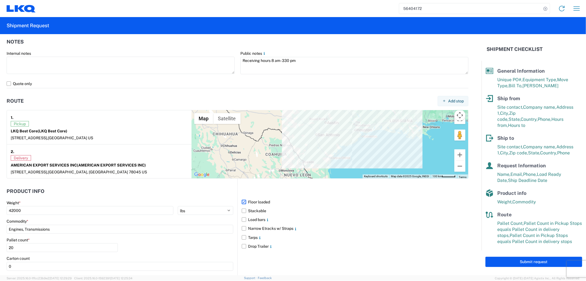
scroll to position [366, 0]
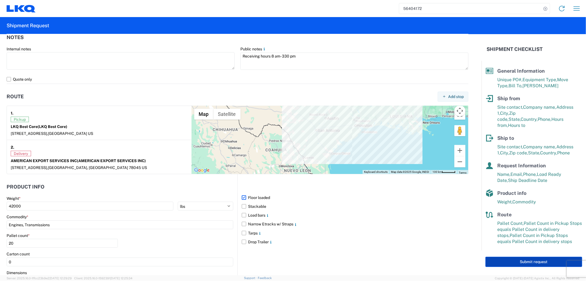
click at [511, 256] on button "Submit request" at bounding box center [534, 261] width 97 height 10
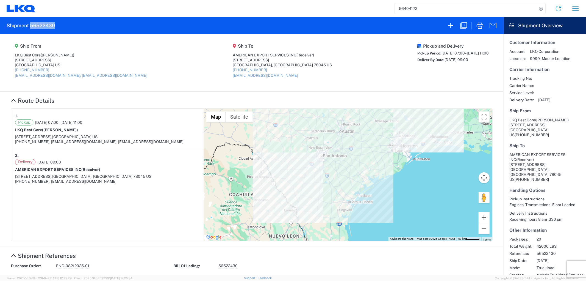
drag, startPoint x: 59, startPoint y: 26, endPoint x: 31, endPoint y: 27, distance: 28.3
click at [31, 27] on agx-form-header "Shipment 56522430" at bounding box center [252, 25] width 504 height 17
copy h2 "56522430"
click at [464, 24] on icon "button" at bounding box center [463, 25] width 9 height 9
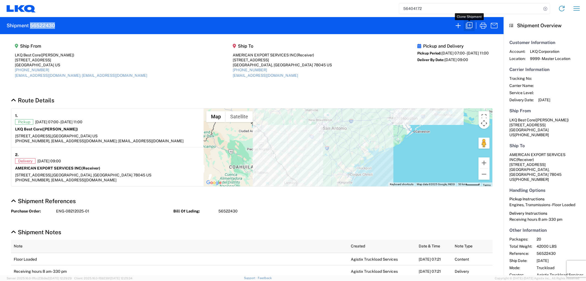
select select "STDV"
select select "FULL"
select select "US"
select select "LBS"
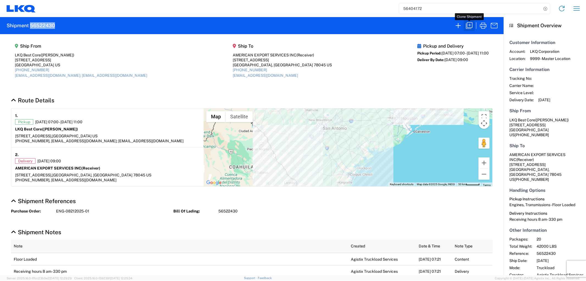
select select "IN"
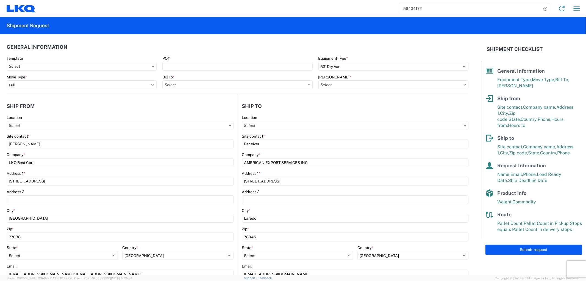
type input "1760 - LKQ Best Core"
type input "1760-6300-66000-0000 - 1760 Freight Out"
type input "1760 - LKQ Best Core"
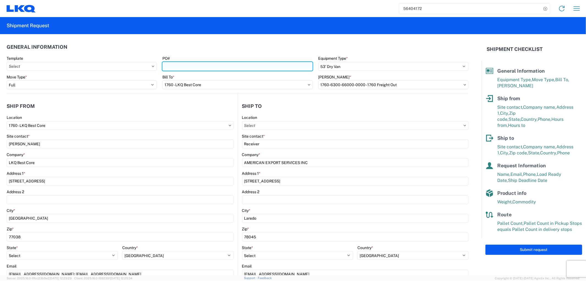
click at [173, 68] on input "PO#" at bounding box center [237, 66] width 150 height 9
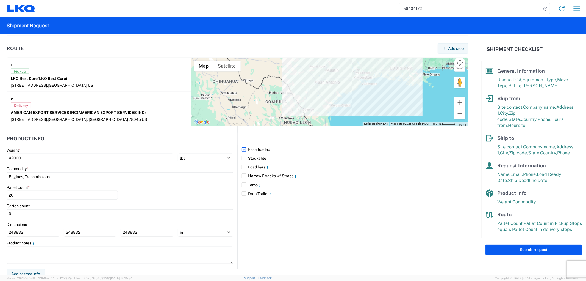
scroll to position [418, 0]
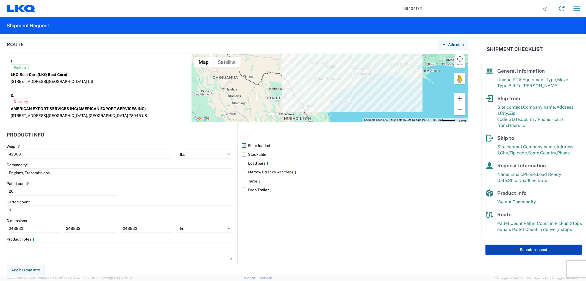
type input "ENG-08212025-2"
click at [508, 244] on button "Submit request" at bounding box center [534, 249] width 97 height 10
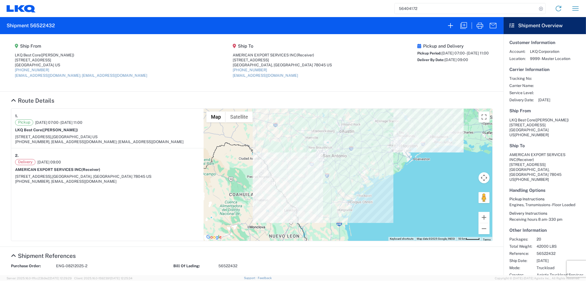
drag, startPoint x: 69, startPoint y: 23, endPoint x: 62, endPoint y: 25, distance: 6.9
click at [69, 23] on agx-form-header "Shipment 56522432" at bounding box center [252, 25] width 504 height 17
drag, startPoint x: 61, startPoint y: 25, endPoint x: 30, endPoint y: 26, distance: 30.5
click at [30, 26] on agx-form-header "Shipment 56522432" at bounding box center [252, 25] width 504 height 17
copy h2 "56522432"
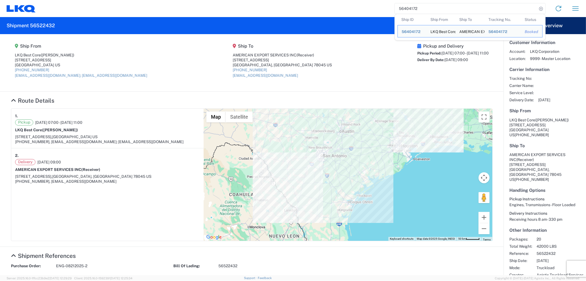
click at [421, 6] on input "56404172" at bounding box center [466, 8] width 142 height 10
drag, startPoint x: 414, startPoint y: 10, endPoint x: 394, endPoint y: 11, distance: 19.3
click at [395, 11] on div "56404172 Ship ID Ship From Ship To Tracking Nu. Status Ship ID 56404172 Ship Fr…" at bounding box center [470, 8] width 151 height 11
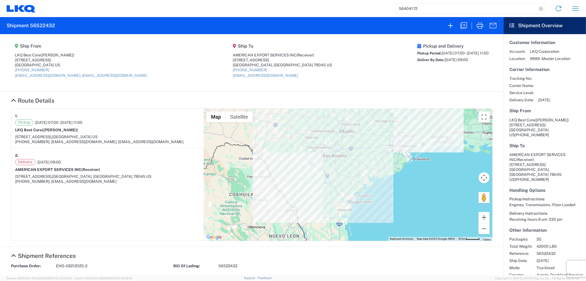
paste input "191525"
type input "56191525"
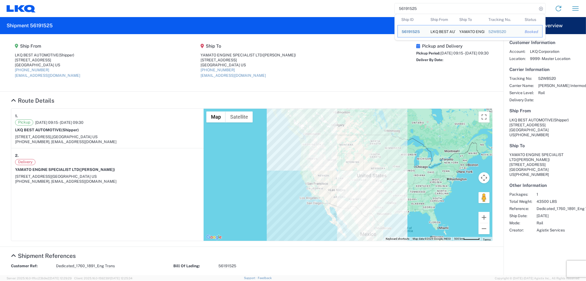
click at [135, 51] on agx-shipment-main-routing-info "Ship From LKQ BEST AUTOMOTIVE (Shipper) 1710 WEST MOUNT HOUSTON RD Houston, TX …" at bounding box center [252, 63] width 482 height 46
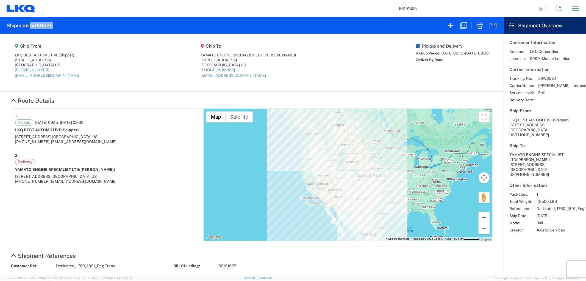
drag, startPoint x: 54, startPoint y: 25, endPoint x: 31, endPoint y: 25, distance: 23.1
click at [31, 25] on agx-form-header "Shipment 56191525" at bounding box center [252, 25] width 504 height 17
copy h2 "56191525"
